Goal: Information Seeking & Learning: Learn about a topic

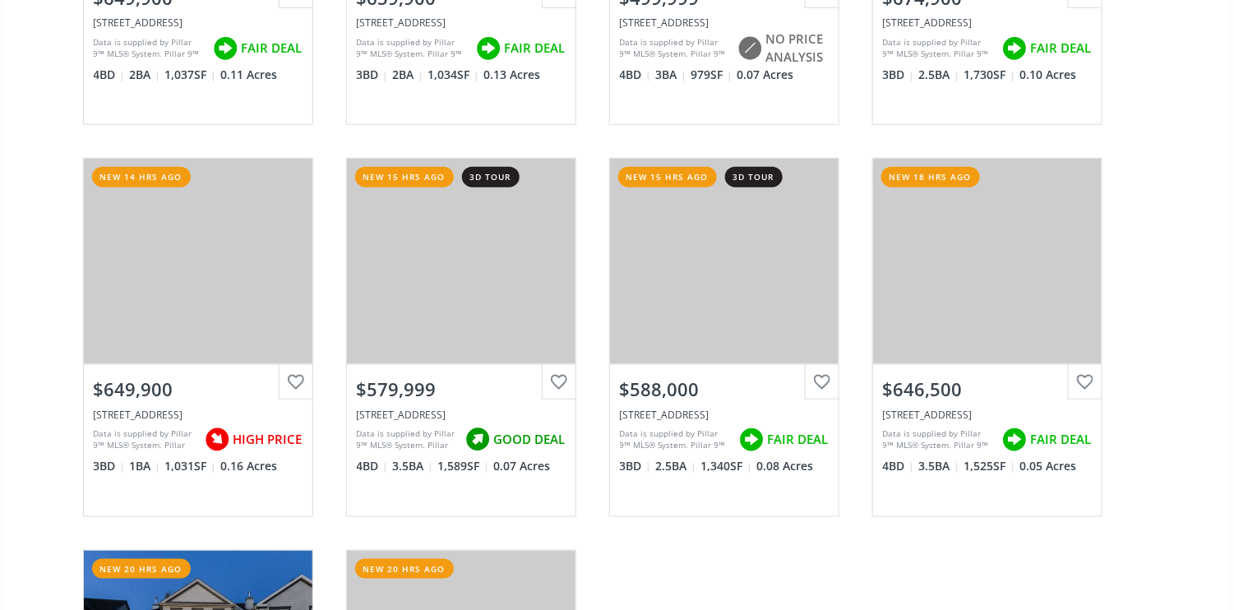
scroll to position [658, 0]
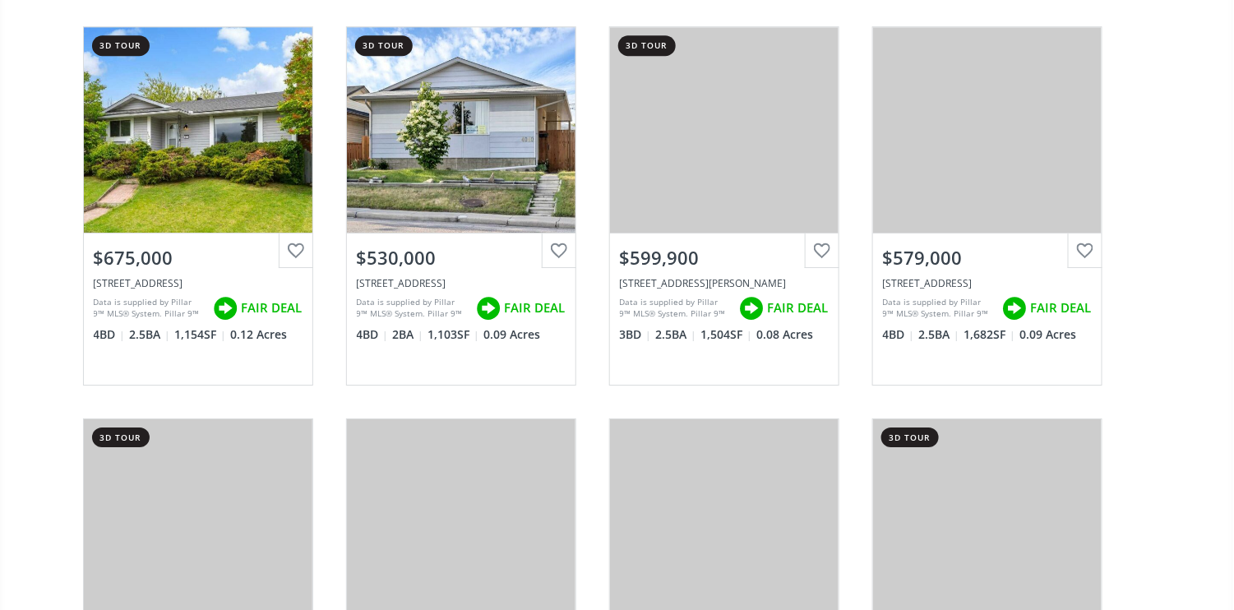
scroll to position [1753, 0]
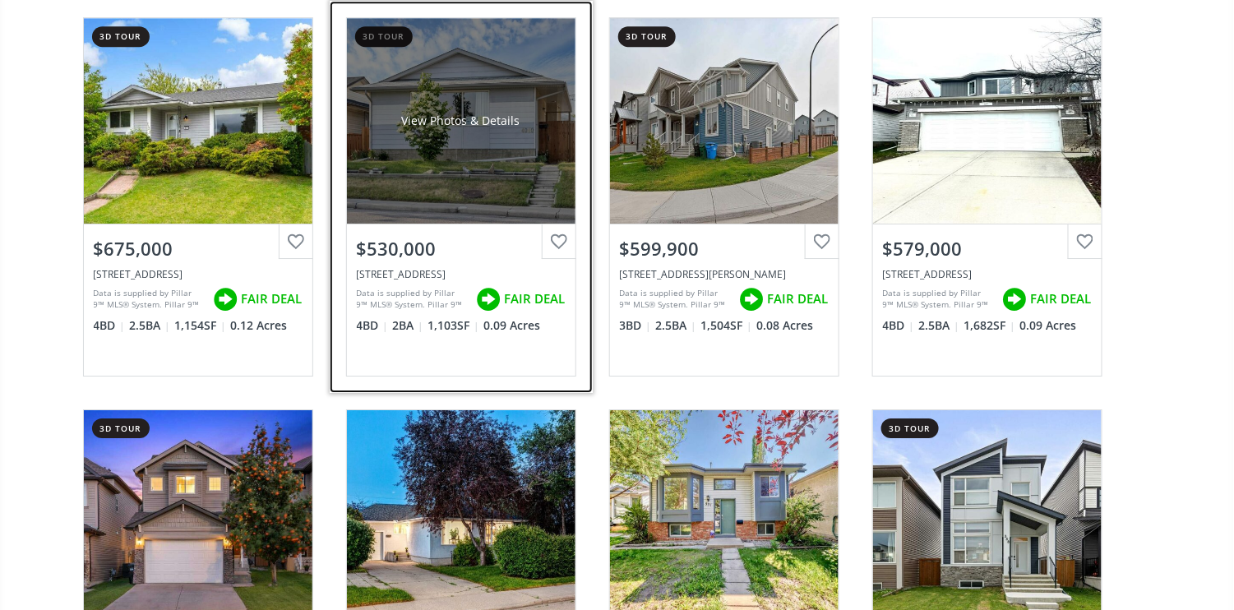
click at [454, 176] on div "View Photos & Details" at bounding box center [461, 121] width 229 height 206
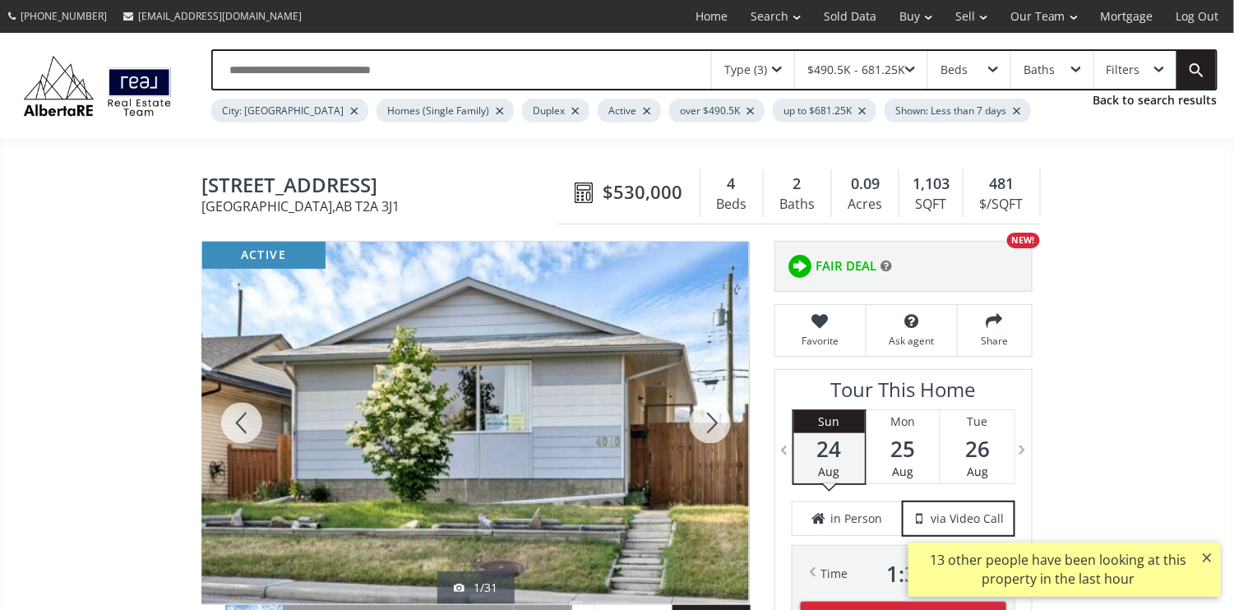
click at [711, 419] on div at bounding box center [710, 423] width 79 height 363
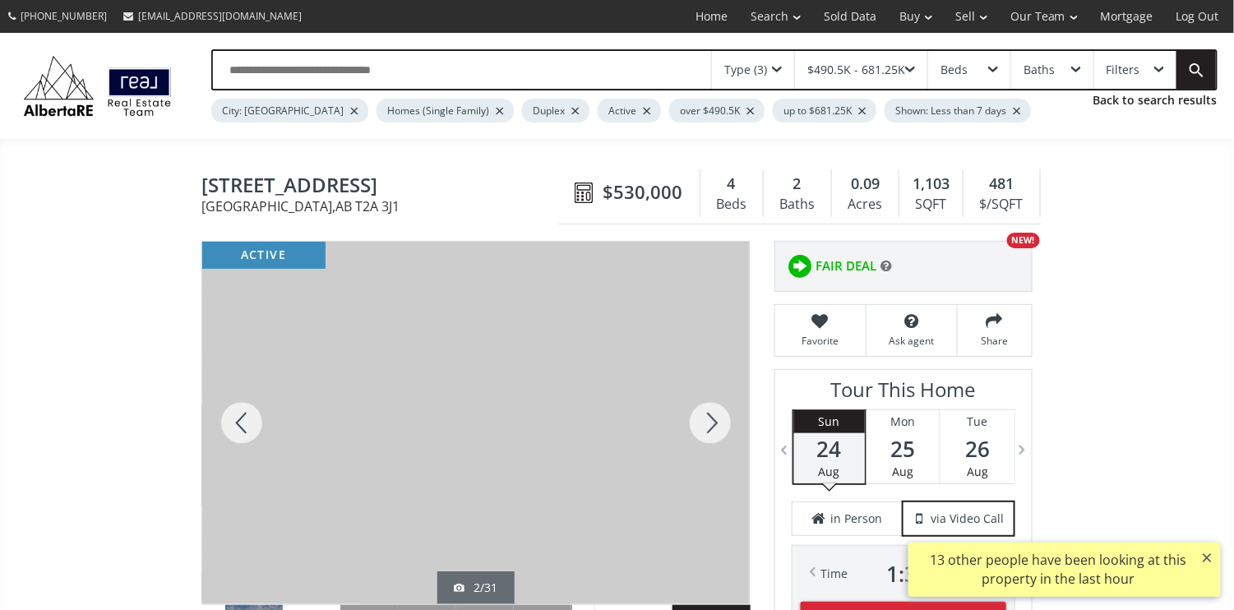
click at [711, 419] on div at bounding box center [710, 423] width 79 height 363
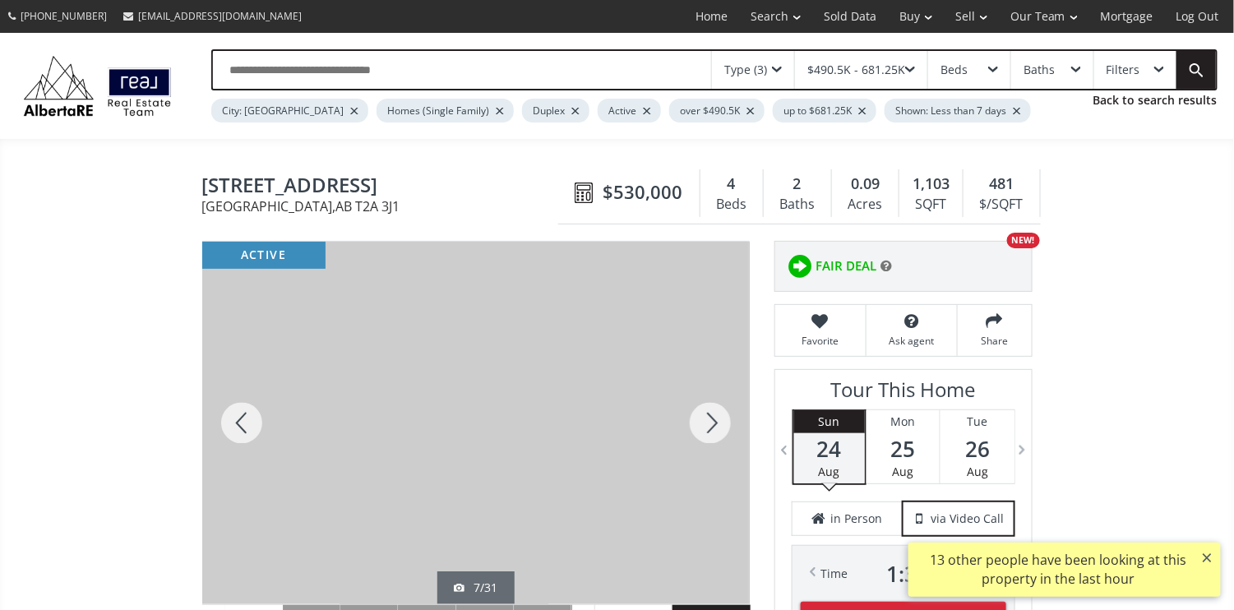
click at [711, 419] on div at bounding box center [710, 423] width 79 height 363
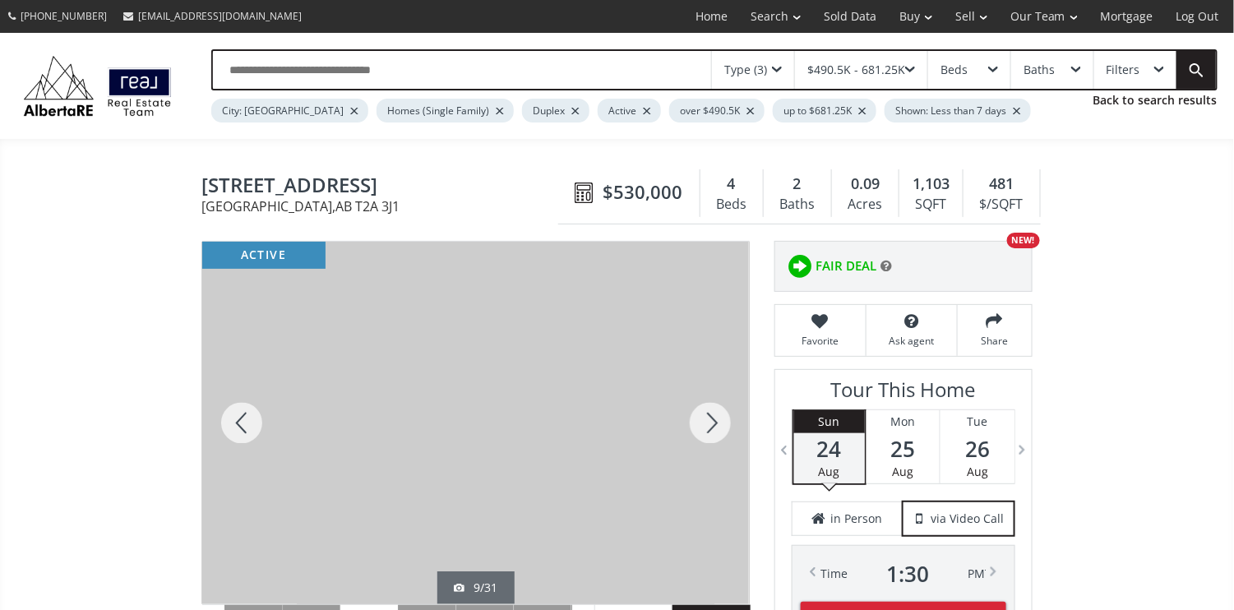
click at [711, 419] on div at bounding box center [710, 423] width 79 height 363
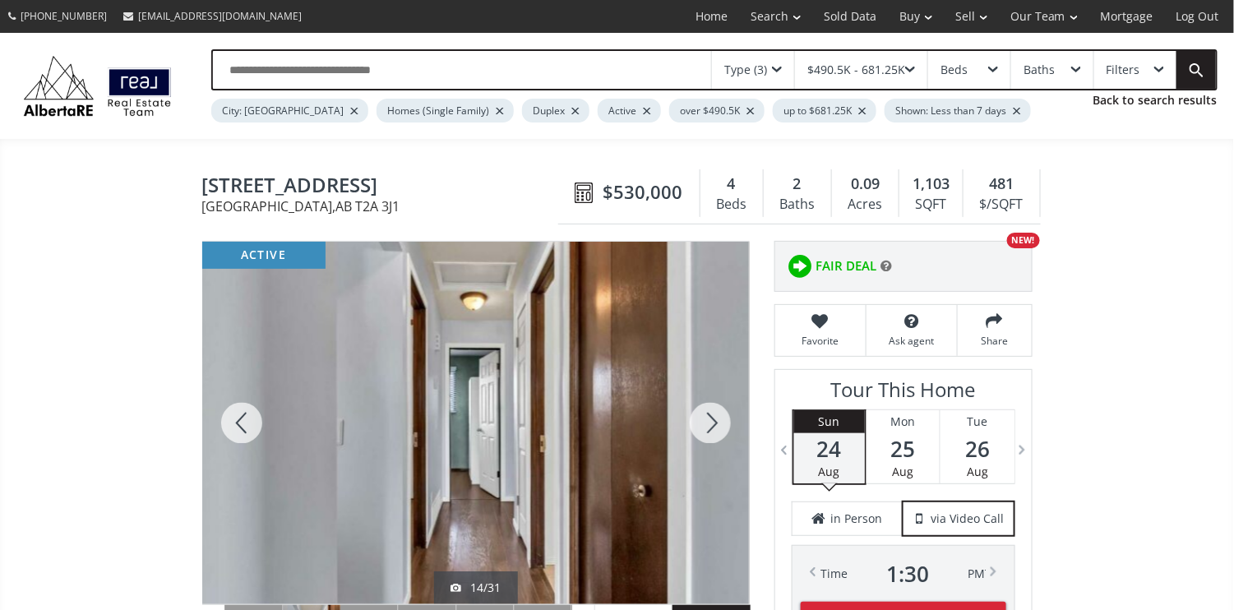
click at [711, 419] on div at bounding box center [710, 423] width 79 height 363
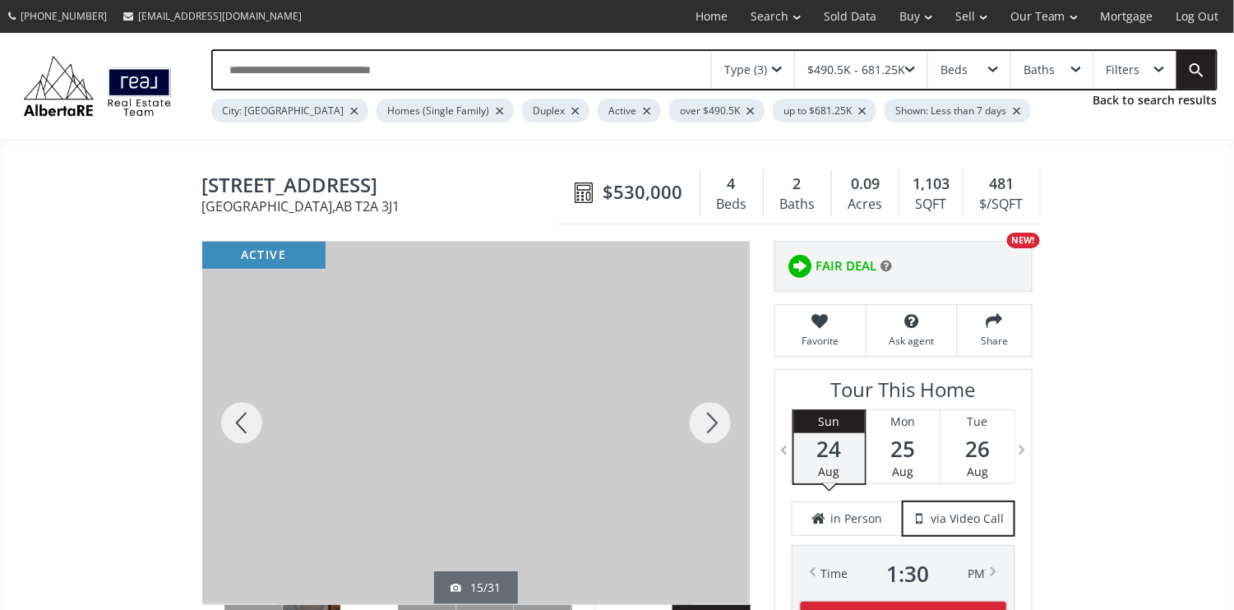
click at [711, 419] on div at bounding box center [710, 423] width 79 height 363
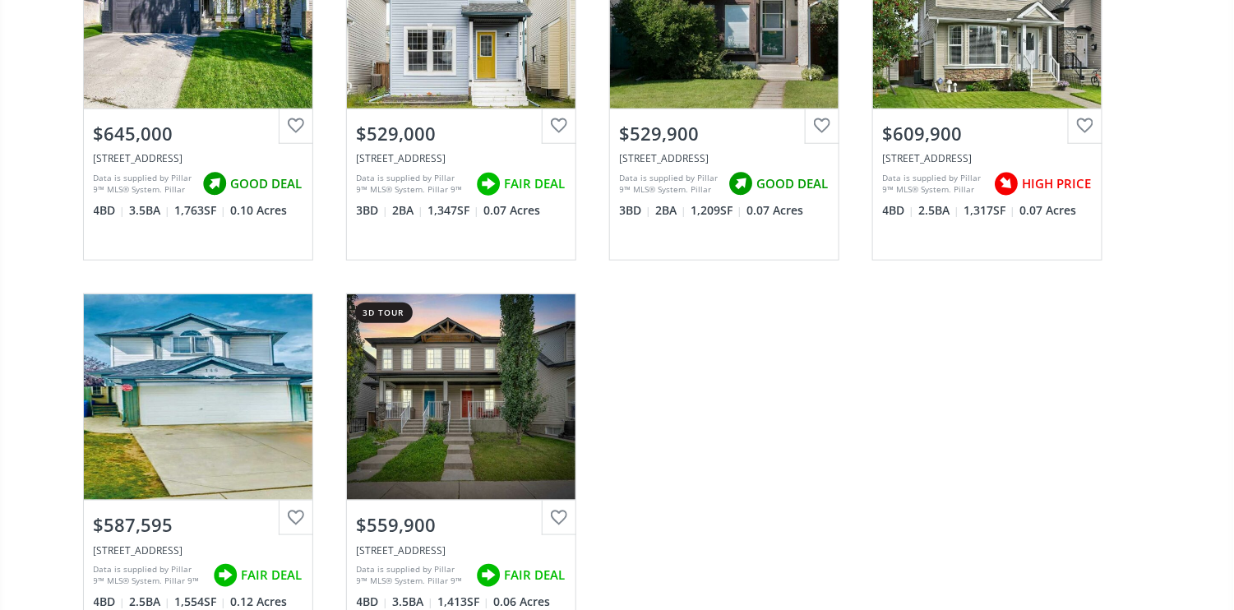
scroll to position [4822, 0]
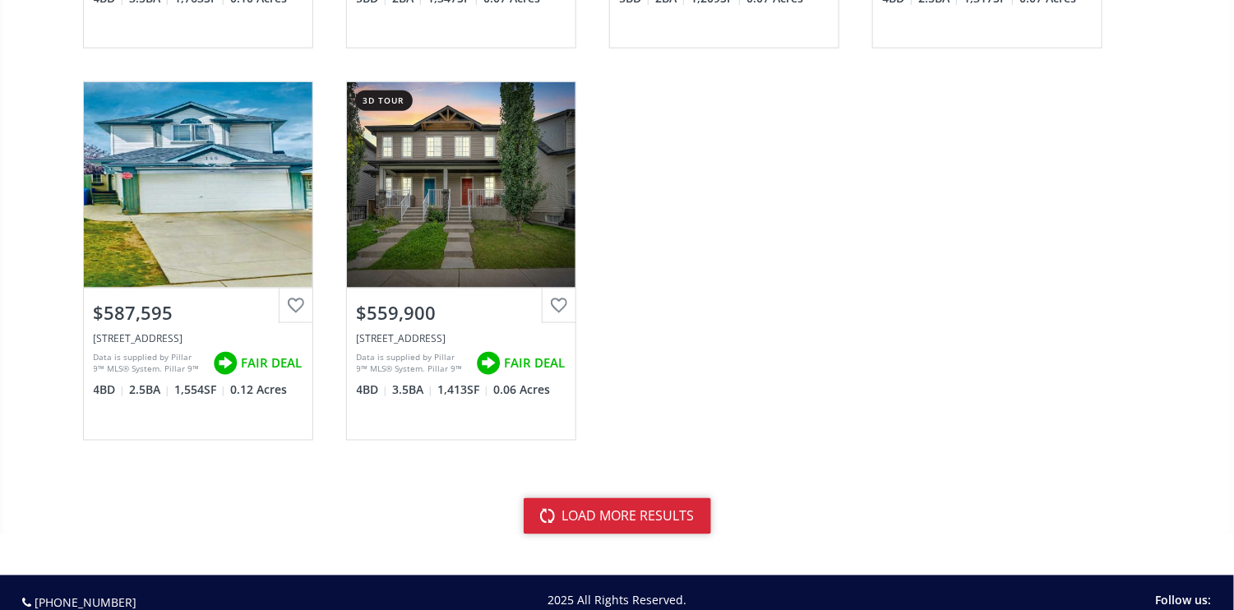
click at [612, 501] on button "load more results" at bounding box center [617, 516] width 187 height 36
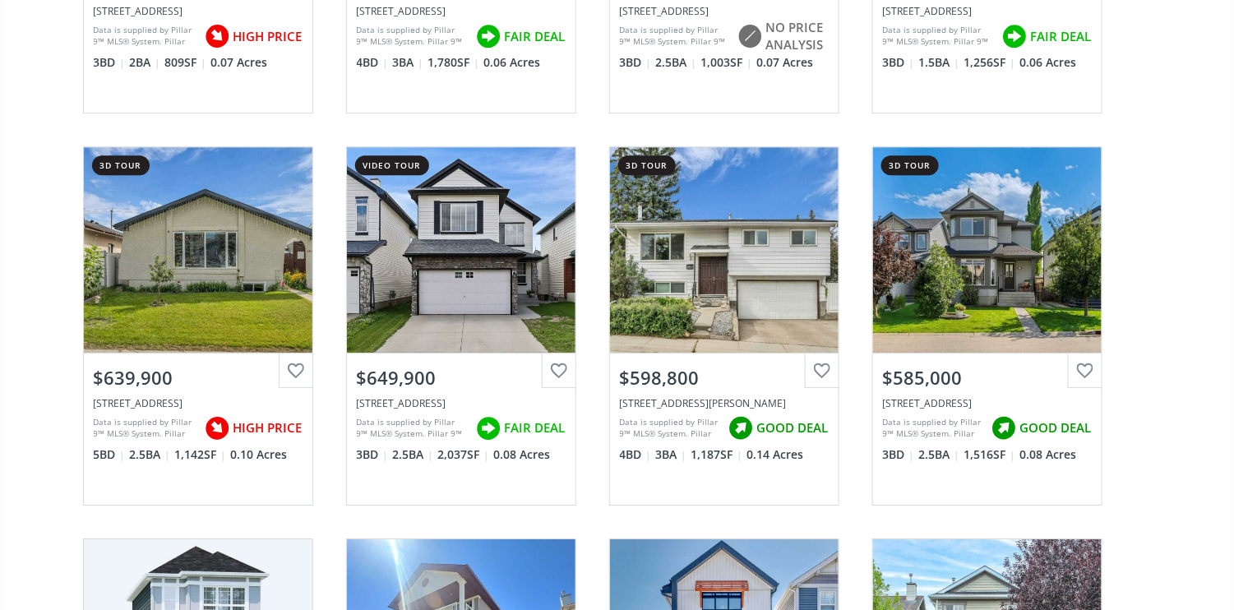
scroll to position [7891, 0]
